Goal: Information Seeking & Learning: Check status

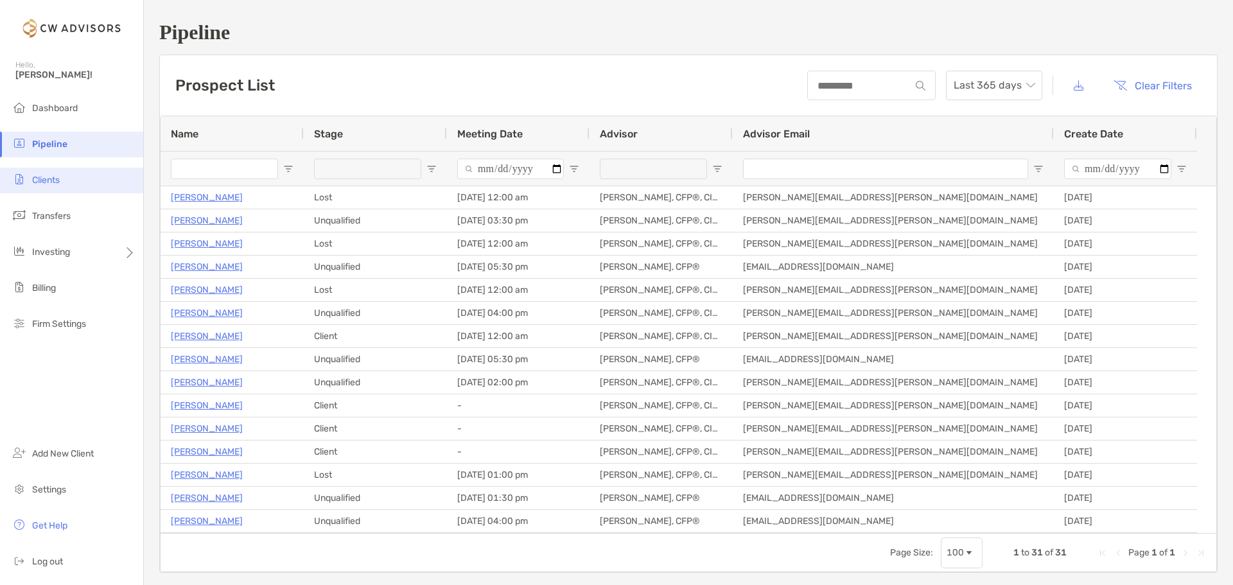
click at [60, 182] on span "Clients" at bounding box center [46, 180] width 28 height 11
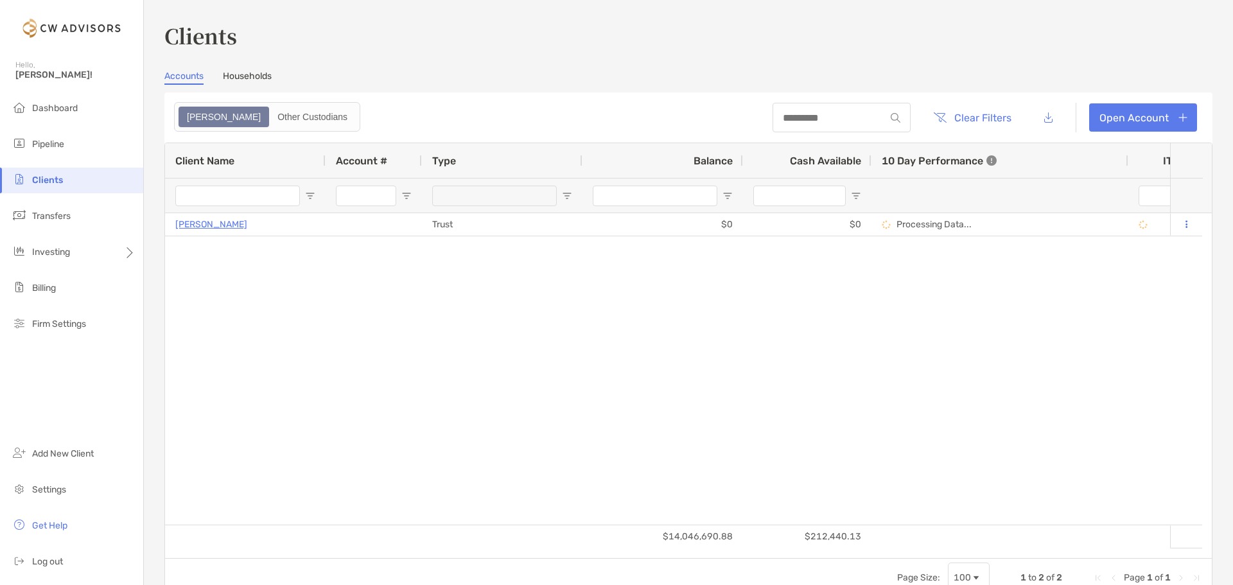
type input "**********"
click at [251, 77] on link "Households" at bounding box center [247, 78] width 49 height 14
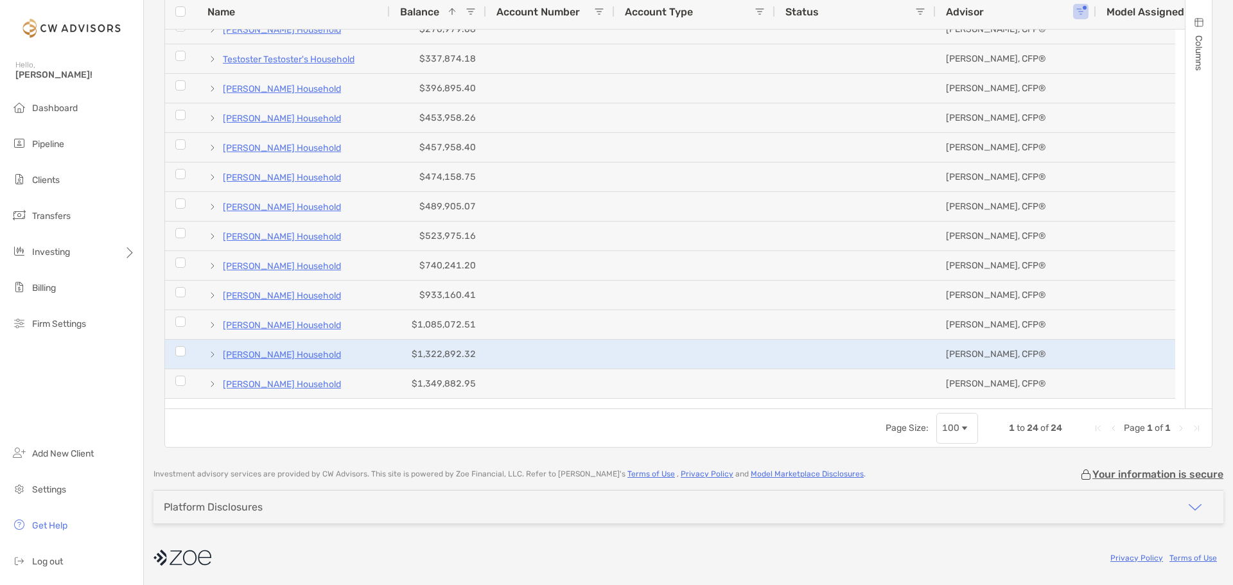
scroll to position [340, 0]
click at [310, 354] on p "[PERSON_NAME] Household" at bounding box center [282, 355] width 118 height 16
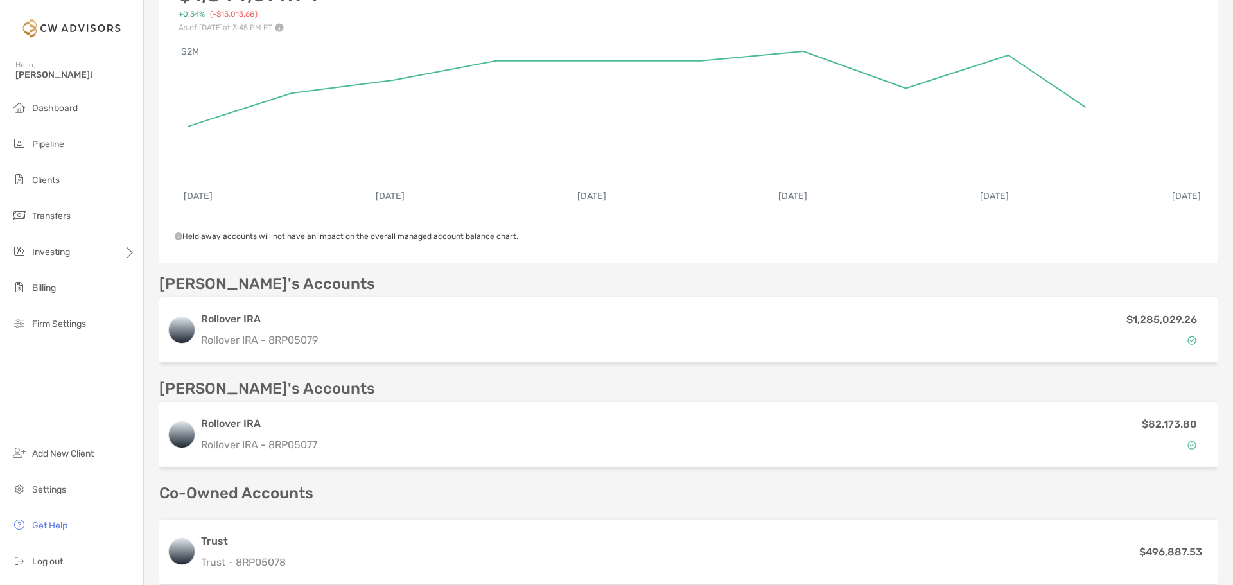
scroll to position [257, 0]
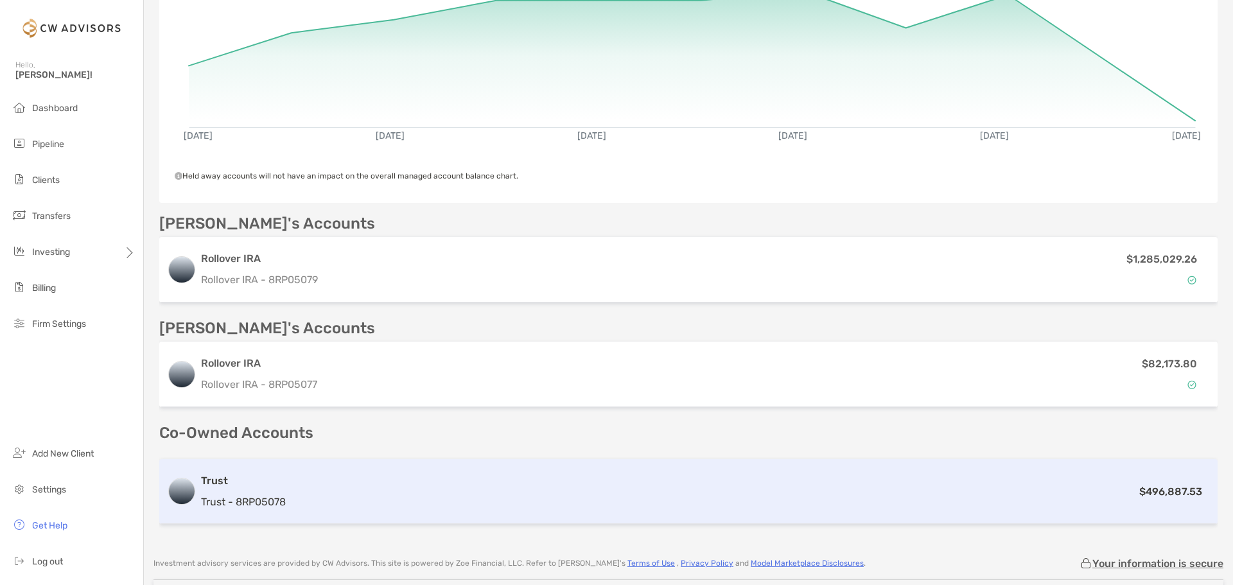
click at [418, 472] on div "Trust Trust - 8RP05078 $496,887.53" at bounding box center [688, 491] width 1059 height 65
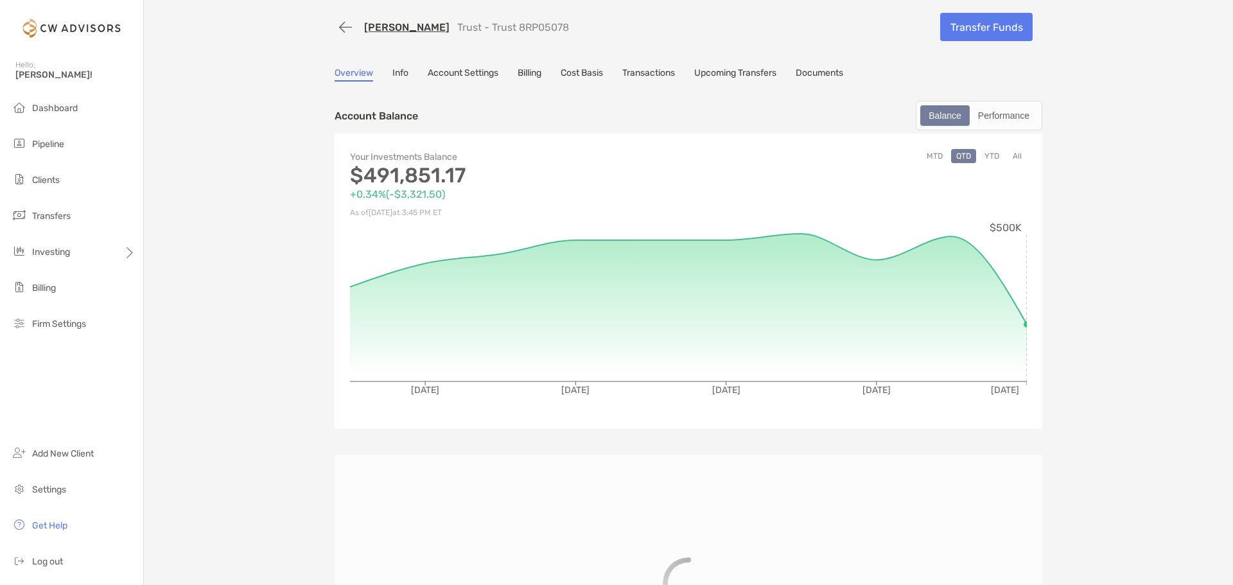
click at [579, 67] on div "[PERSON_NAME] Trust - Trust 8RP05078 Transfer Funds Overview Info Account Setti…" at bounding box center [689, 368] width 1090 height 737
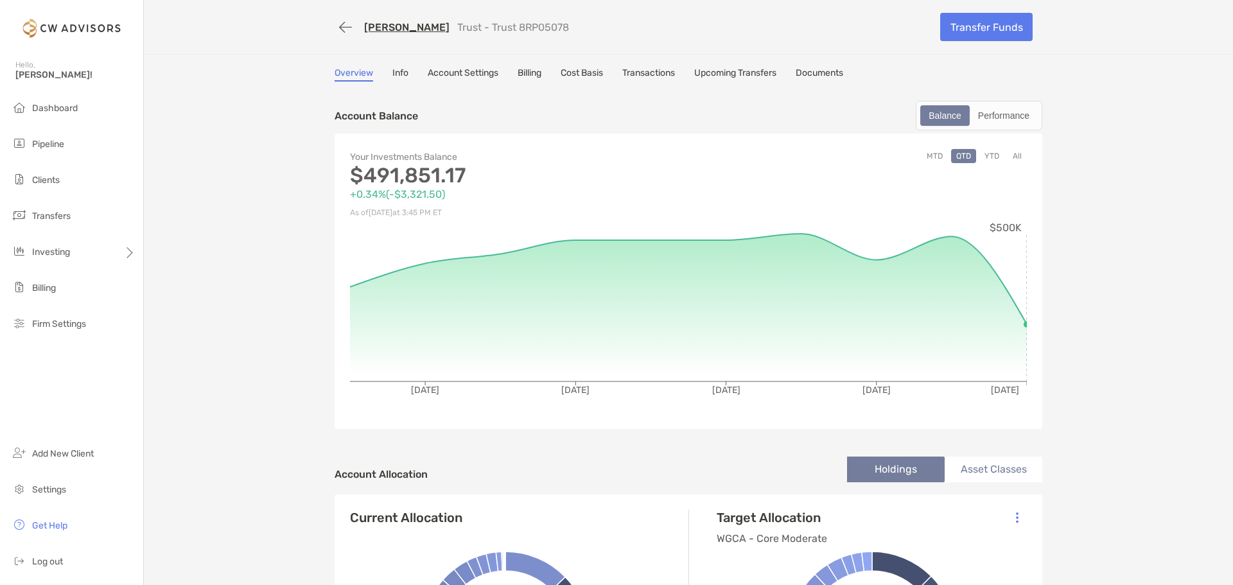
click at [582, 74] on link "Cost Basis" at bounding box center [582, 74] width 42 height 14
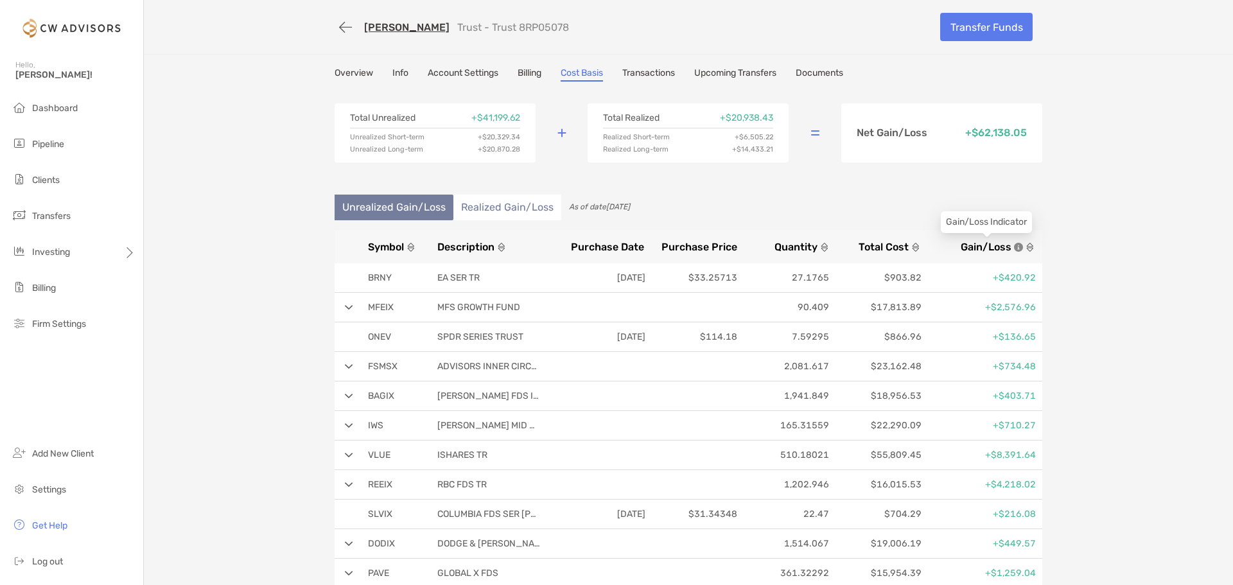
click at [982, 247] on span "Gain/Loss" at bounding box center [986, 247] width 51 height 12
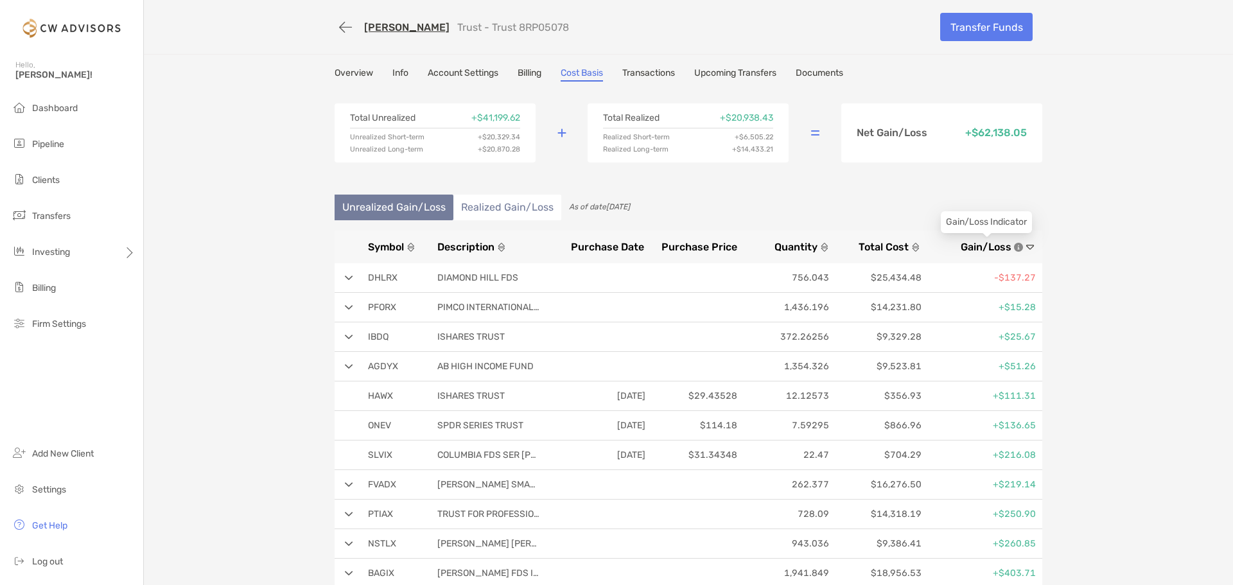
click at [982, 247] on span "Gain/Loss" at bounding box center [986, 247] width 51 height 12
click at [521, 210] on li "Realized Gain/Loss" at bounding box center [508, 208] width 108 height 26
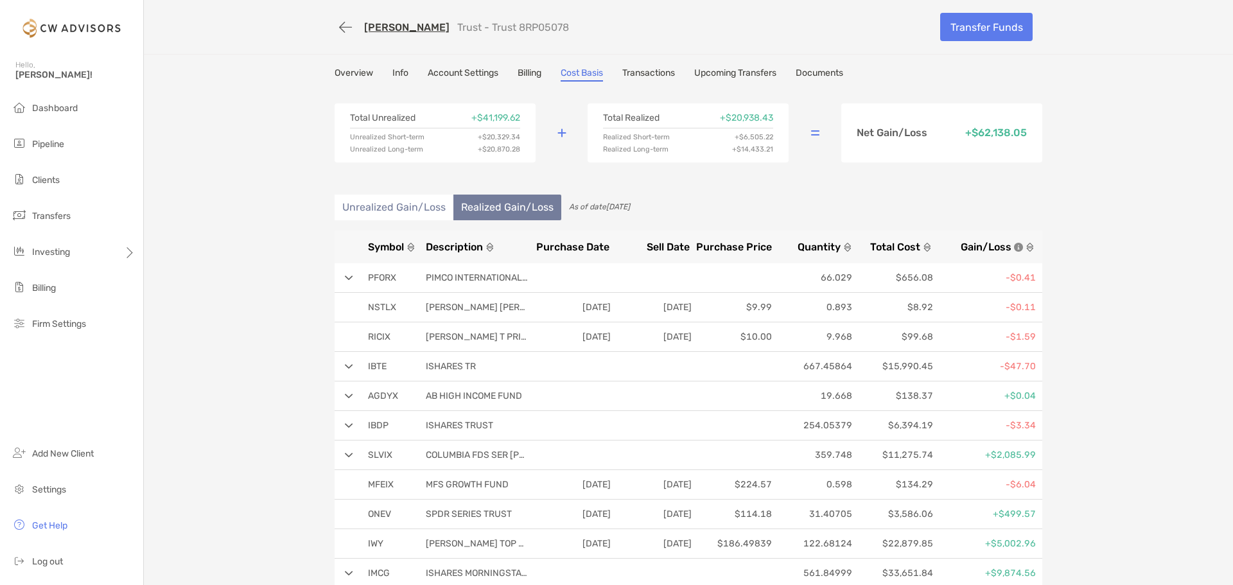
click at [377, 209] on li "Unrealized Gain/Loss" at bounding box center [394, 208] width 119 height 26
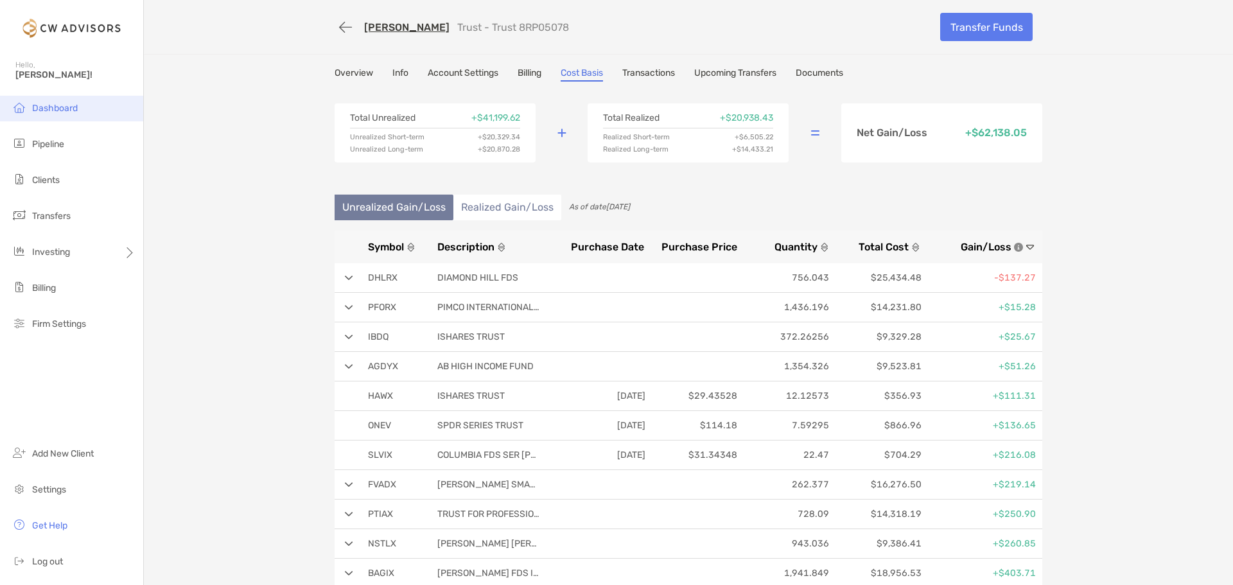
click at [68, 108] on span "Dashboard" at bounding box center [55, 108] width 46 height 11
